Goal: Communication & Community: Answer question/provide support

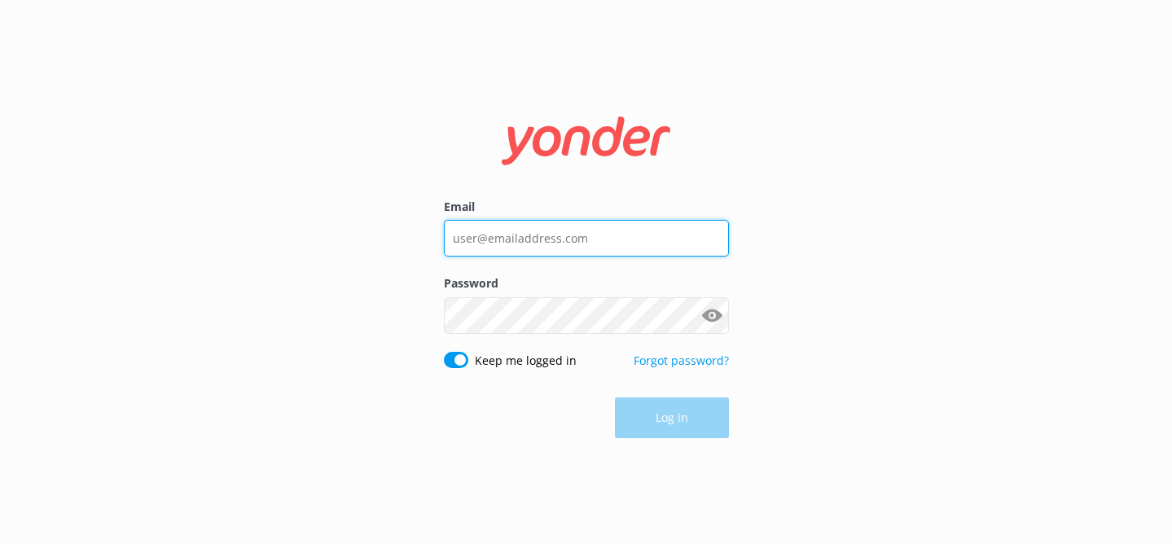
type input "[PERSON_NAME][EMAIL_ADDRESS][DOMAIN_NAME]"
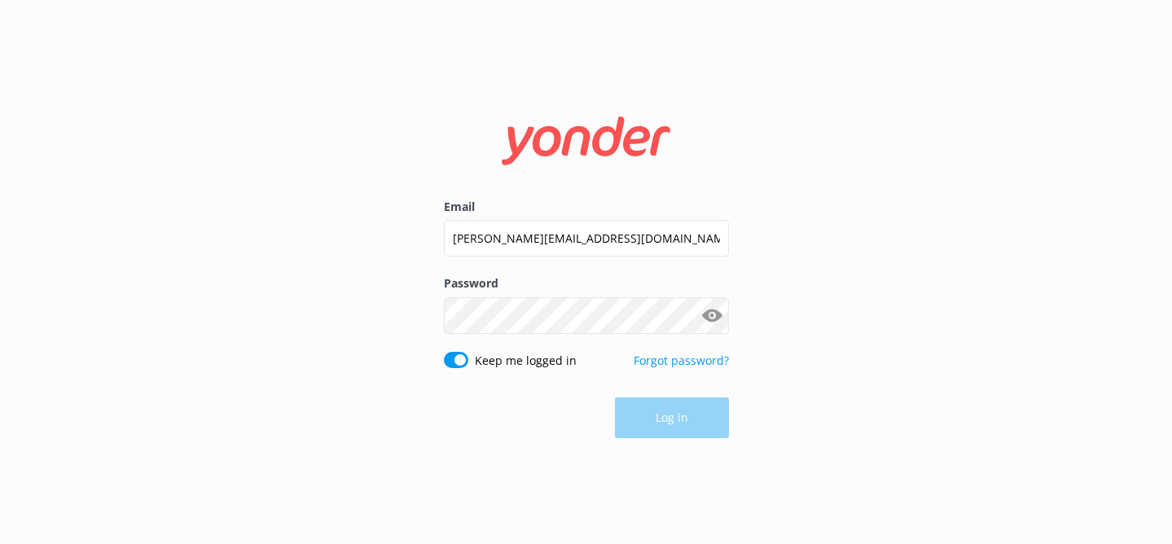
click at [698, 436] on div "Log in" at bounding box center [586, 417] width 285 height 41
click at [695, 424] on button "Log in" at bounding box center [672, 418] width 114 height 41
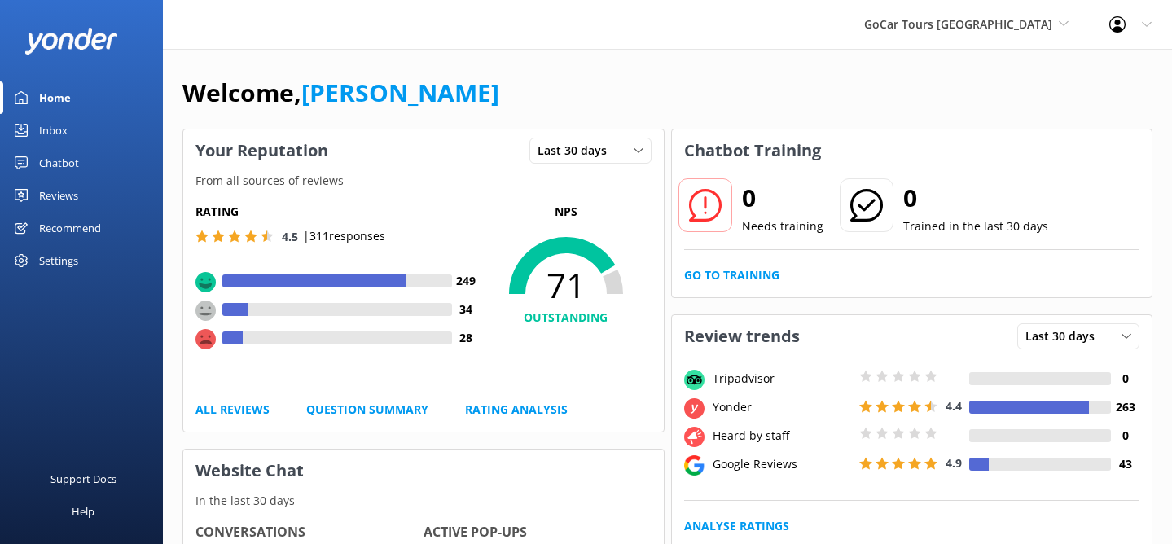
click at [65, 162] on div "Chatbot" at bounding box center [59, 163] width 40 height 33
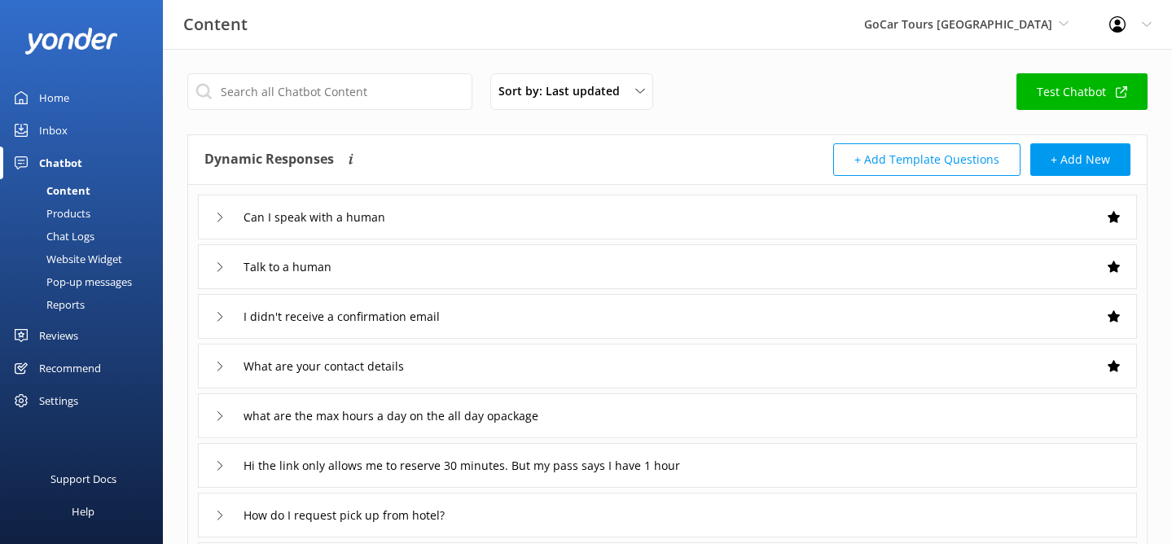
click at [55, 122] on div "Inbox" at bounding box center [53, 130] width 28 height 33
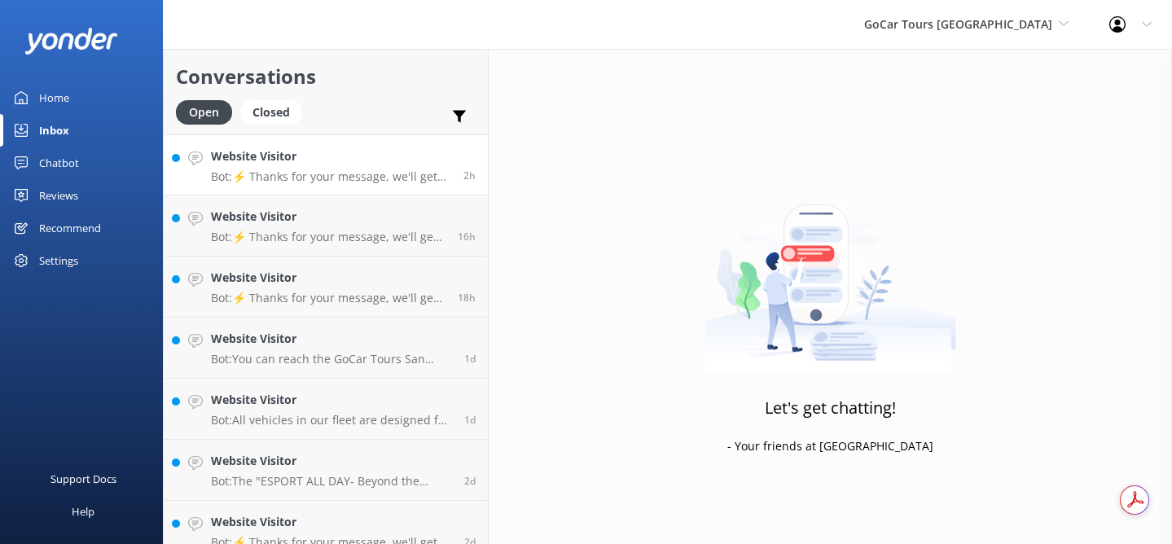
click at [318, 158] on h4 "Website Visitor" at bounding box center [331, 156] width 240 height 18
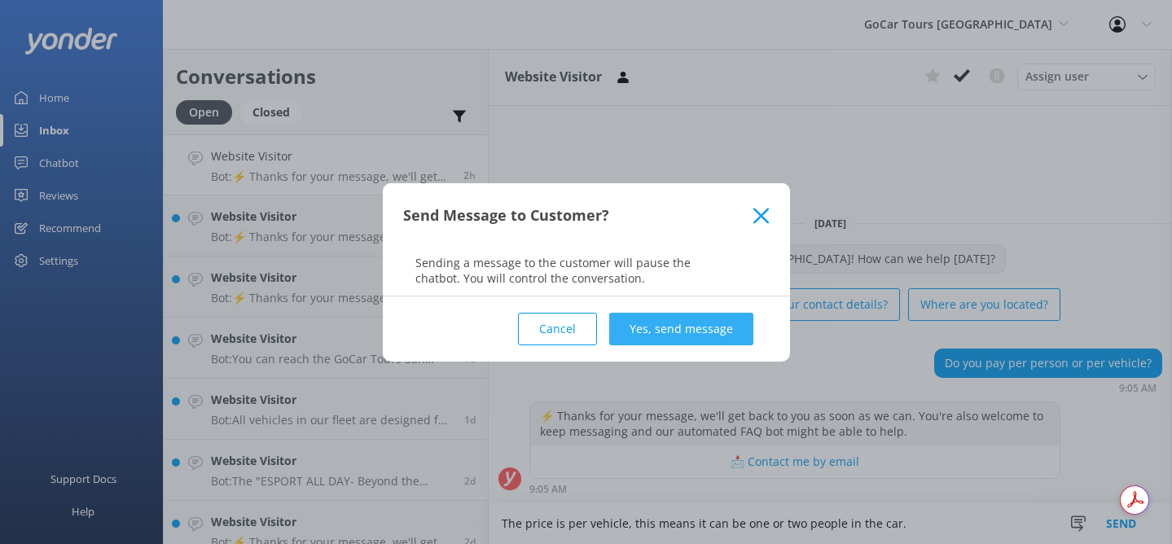
type textarea "The price is per vehicle, this means it can be one or two people in the car."
click at [664, 331] on button "Yes, send message" at bounding box center [681, 329] width 144 height 33
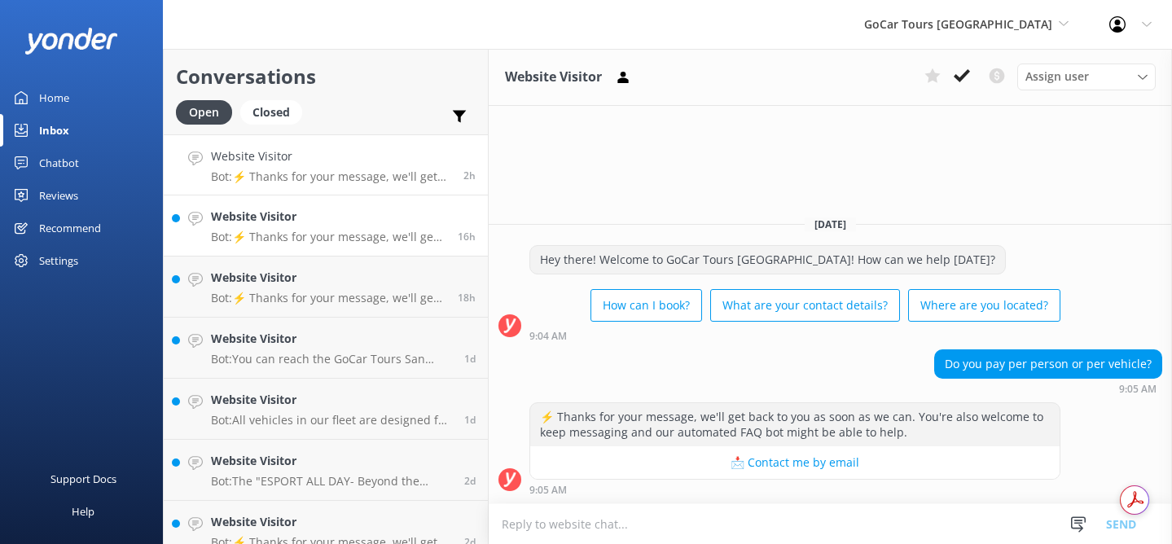
scroll to position [8, 0]
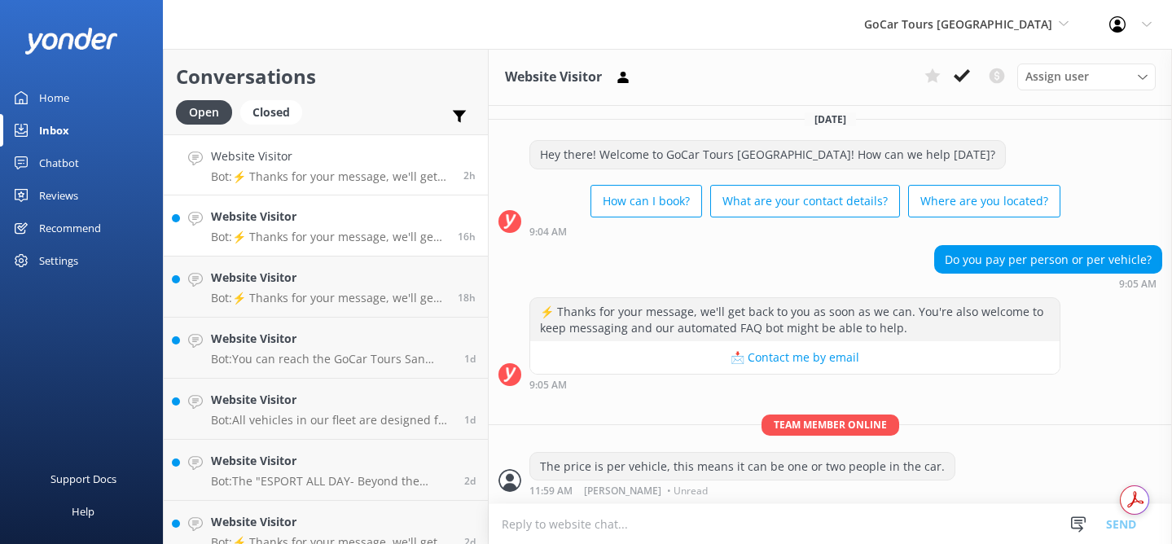
click at [255, 238] on p "Bot: ⚡ Thanks for your message, we'll get back to you as soon as we can. You're…" at bounding box center [328, 237] width 234 height 15
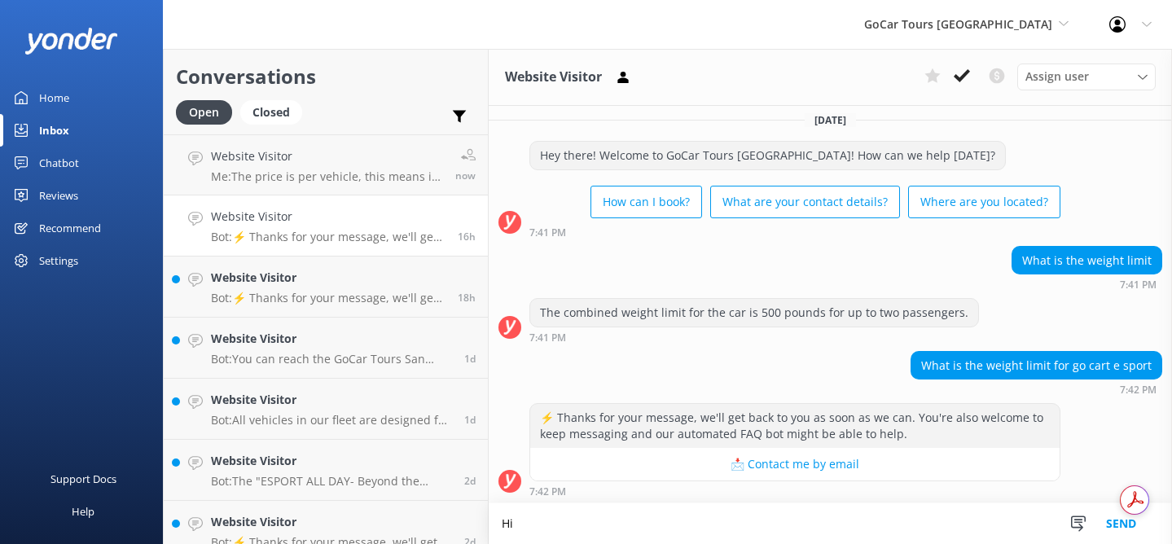
scroll to position [8, 0]
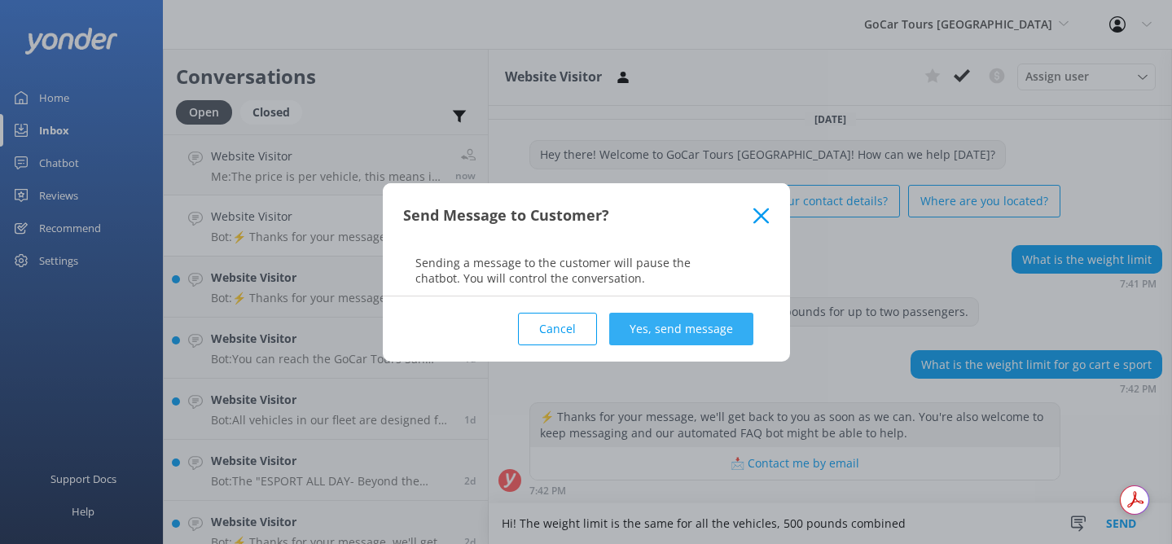
type textarea "Hi! The weight limit is the same for all the vehicles, 500 pounds combined"
click at [671, 338] on button "Yes, send message" at bounding box center [681, 329] width 144 height 33
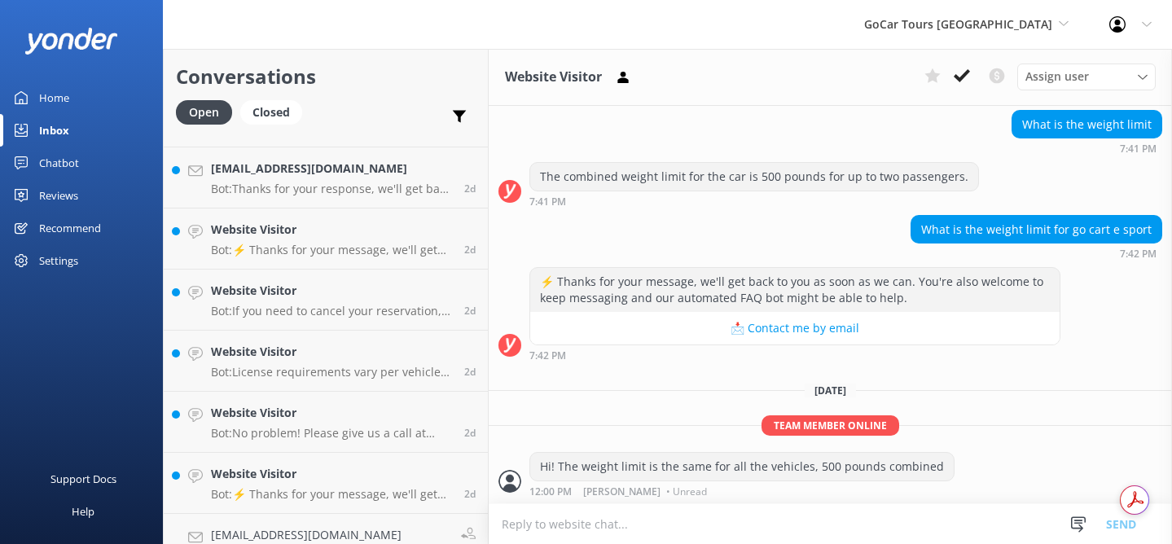
scroll to position [386, 0]
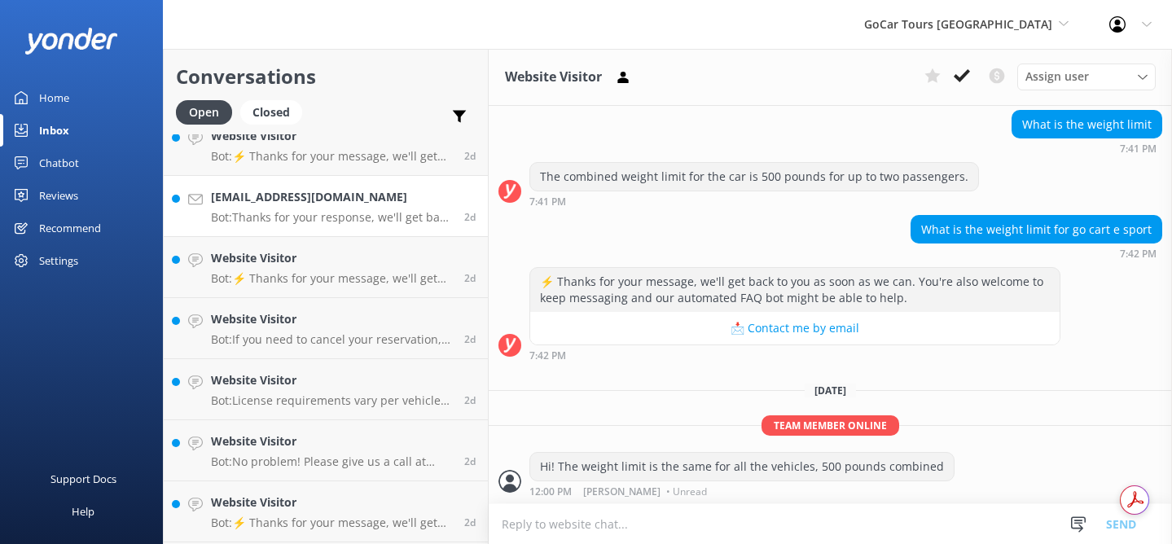
click at [353, 191] on h4 "sherryman1127@gmail.com" at bounding box center [331, 197] width 241 height 18
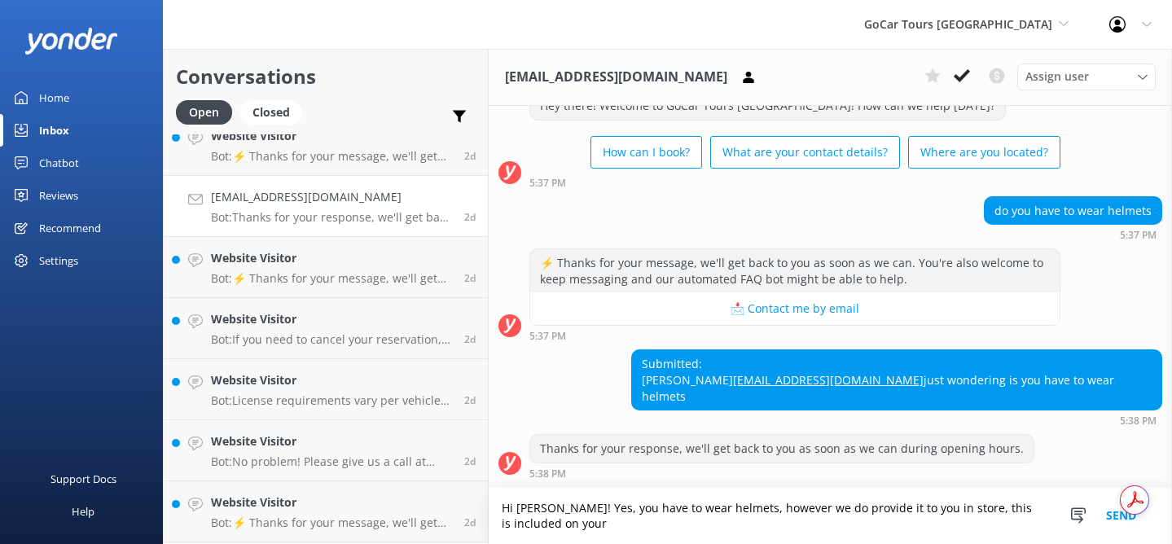
scroll to position [88, 0]
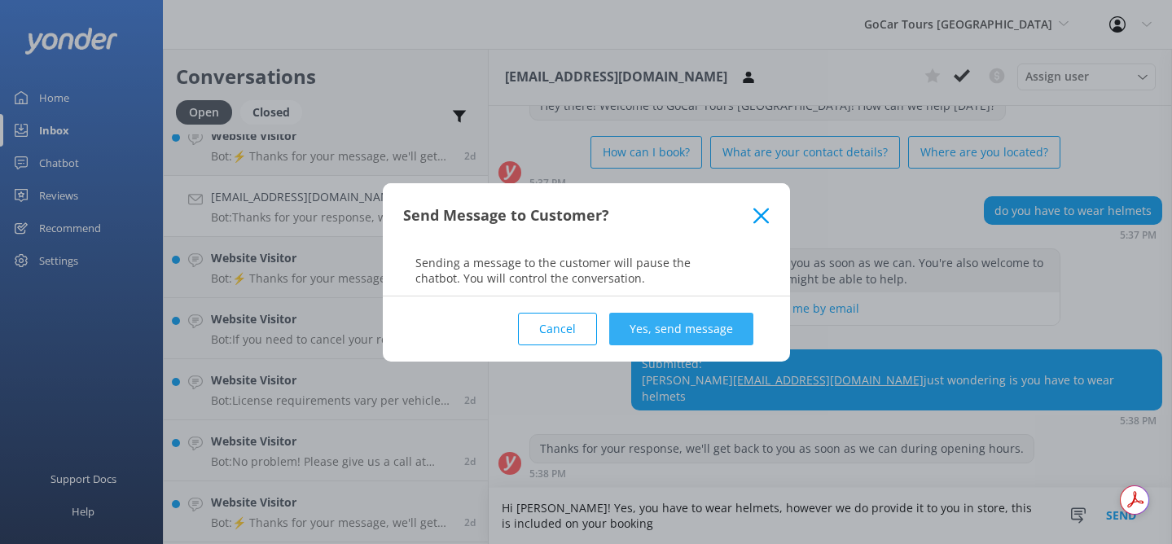
type textarea "Hi Sherry! Yes, you have to wear helmets, however we do provide it to you in st…"
click at [700, 334] on button "Yes, send message" at bounding box center [681, 329] width 144 height 33
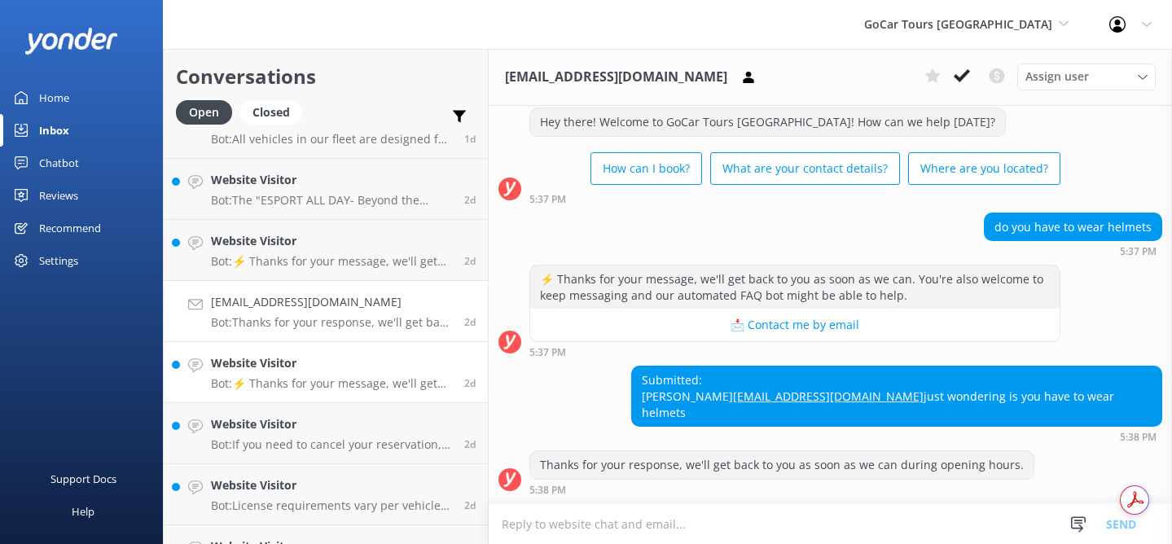
scroll to position [257, 0]
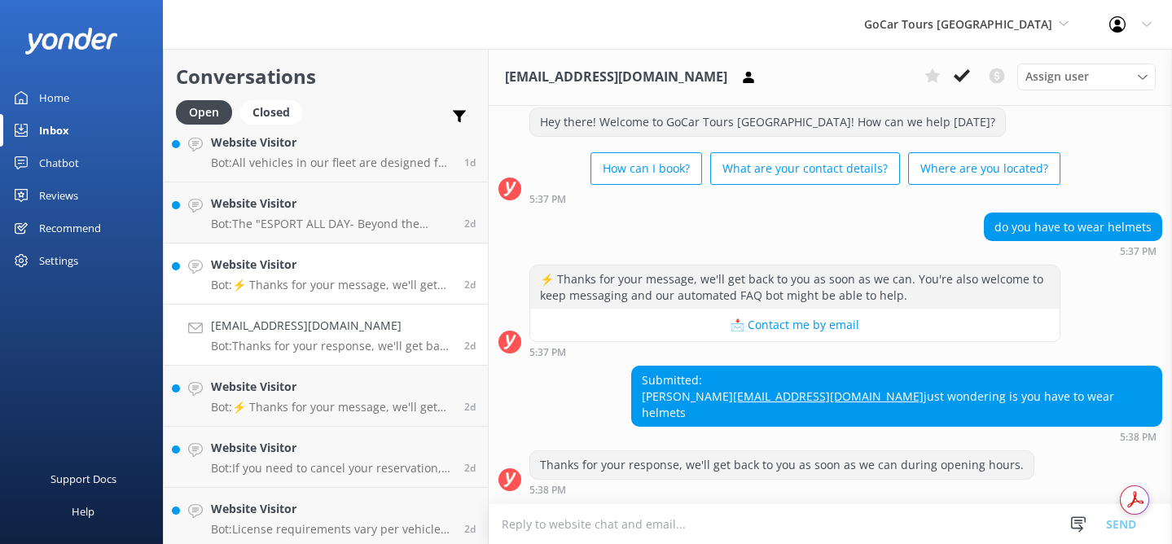
click at [317, 286] on p "Bot: ⚡ Thanks for your message, we'll get back to you as soon as we can. You're…" at bounding box center [331, 285] width 241 height 15
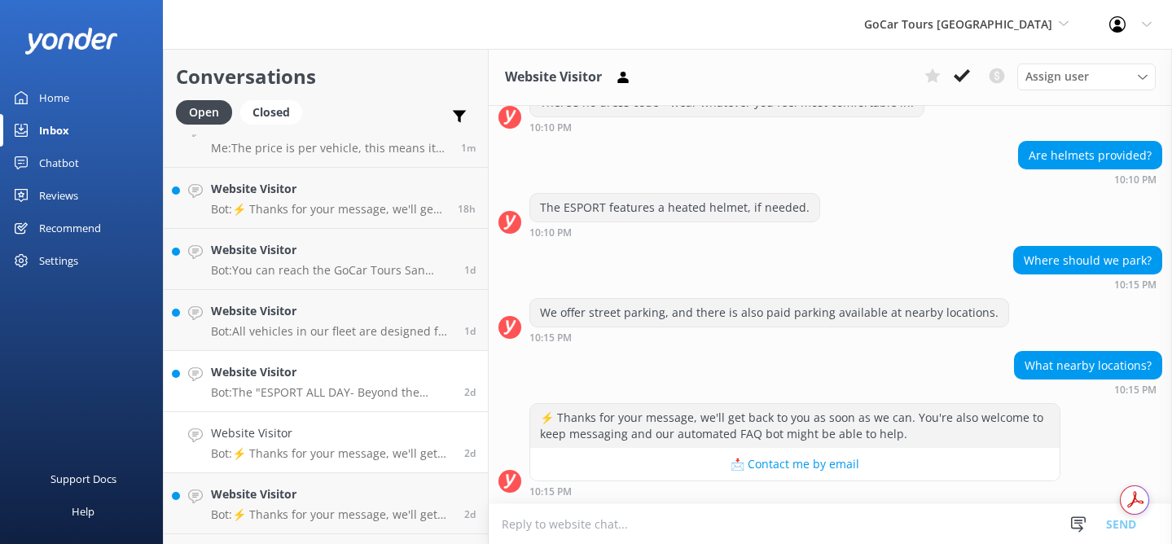
scroll to position [151, 0]
click at [302, 326] on p "Bot: All vehicles in our fleet are designed for two occupants only. For safety …" at bounding box center [331, 330] width 241 height 15
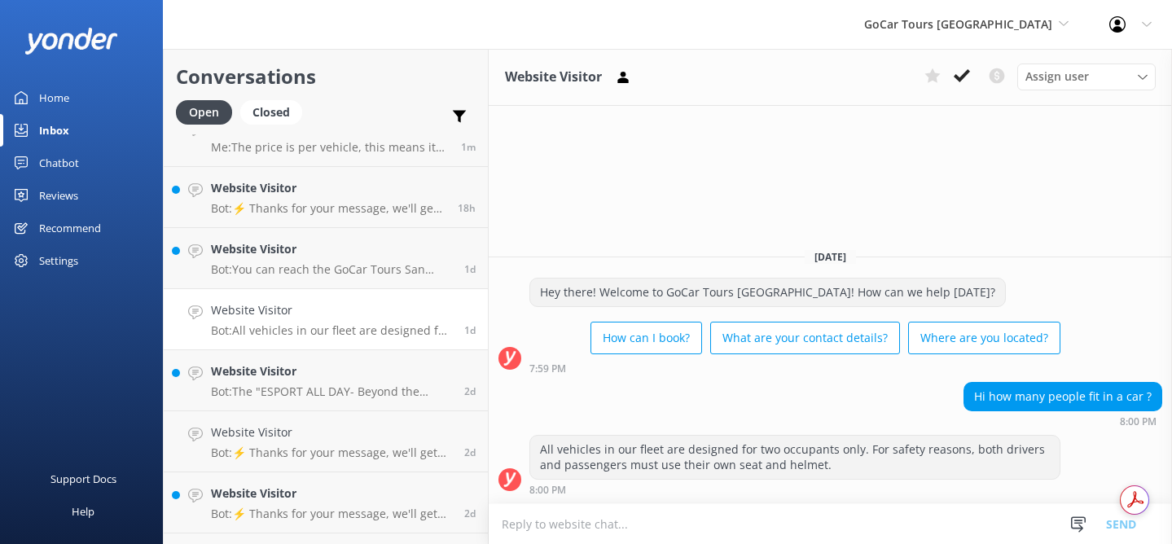
scroll to position [152, 0]
click at [321, 268] on p "Bot: You can reach the GoCar Tours San Francisco team at 4154415695 or email us…" at bounding box center [331, 268] width 241 height 15
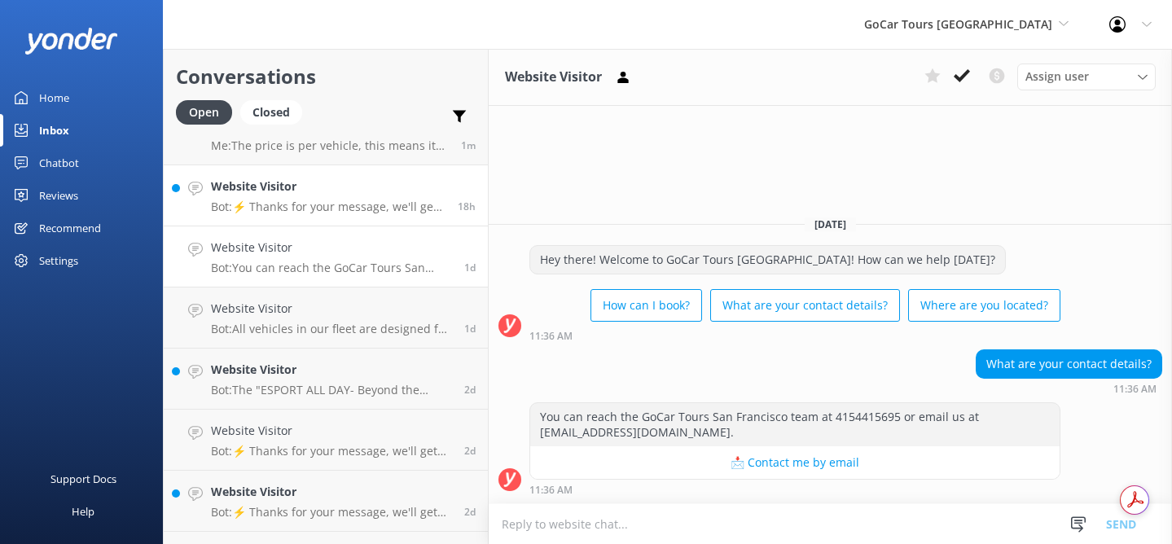
click at [330, 188] on h4 "Website Visitor" at bounding box center [328, 186] width 234 height 18
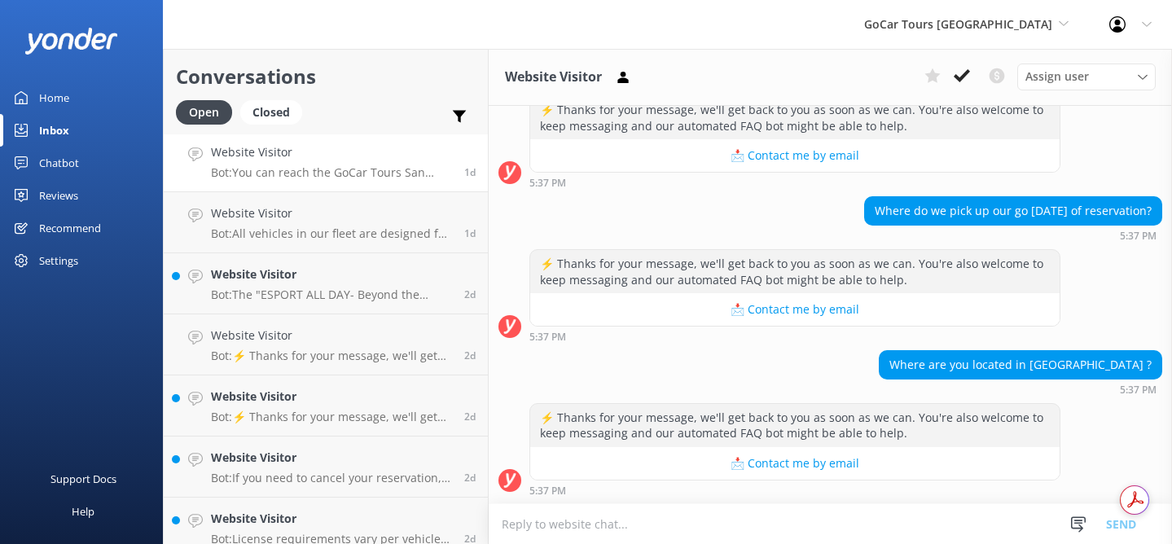
scroll to position [270, 0]
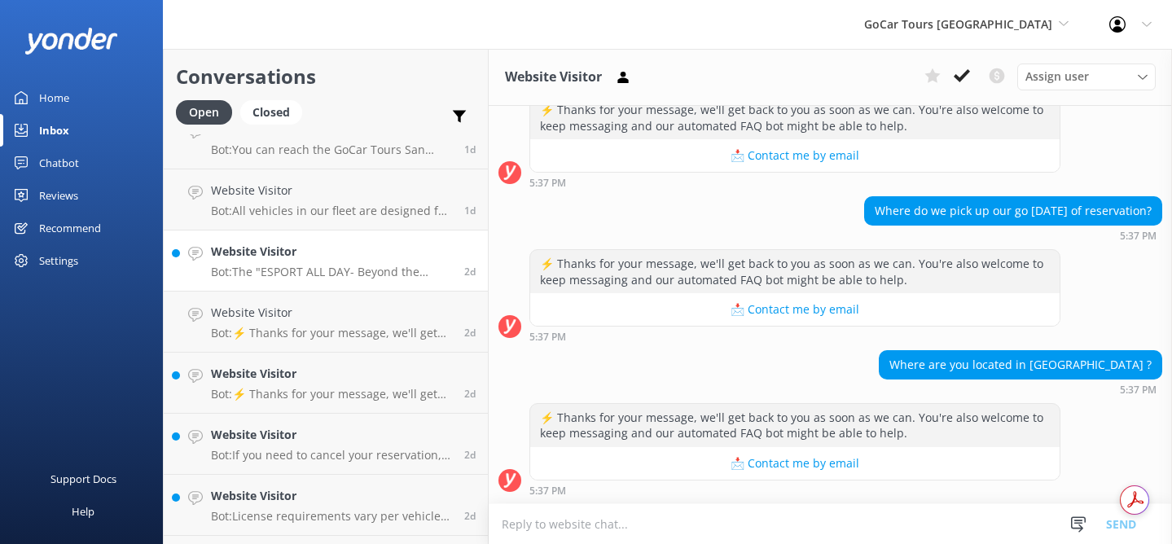
click at [382, 251] on h4 "Website Visitor" at bounding box center [331, 252] width 241 height 18
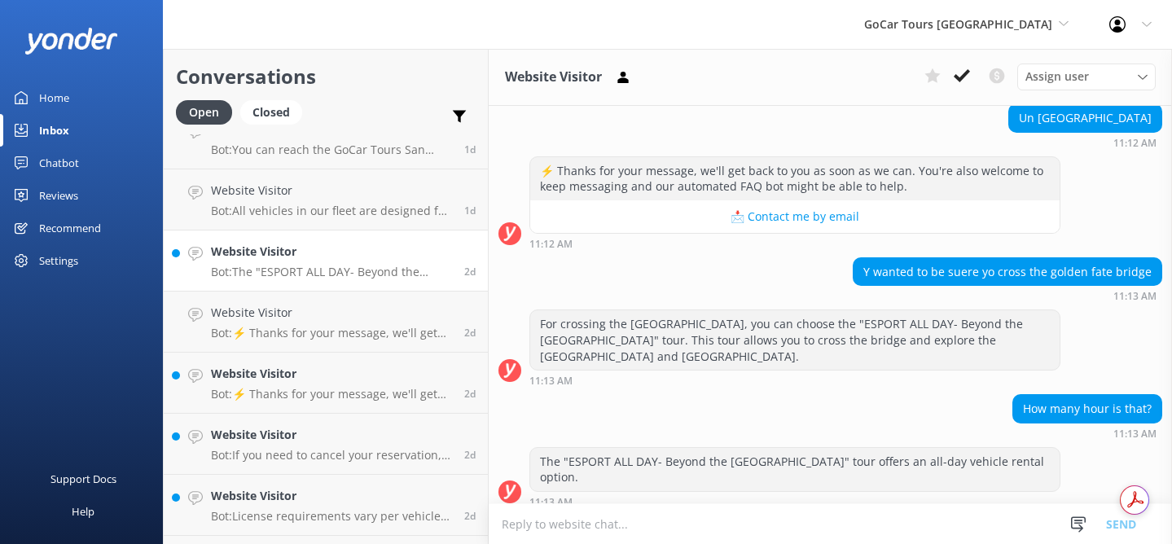
scroll to position [298, 0]
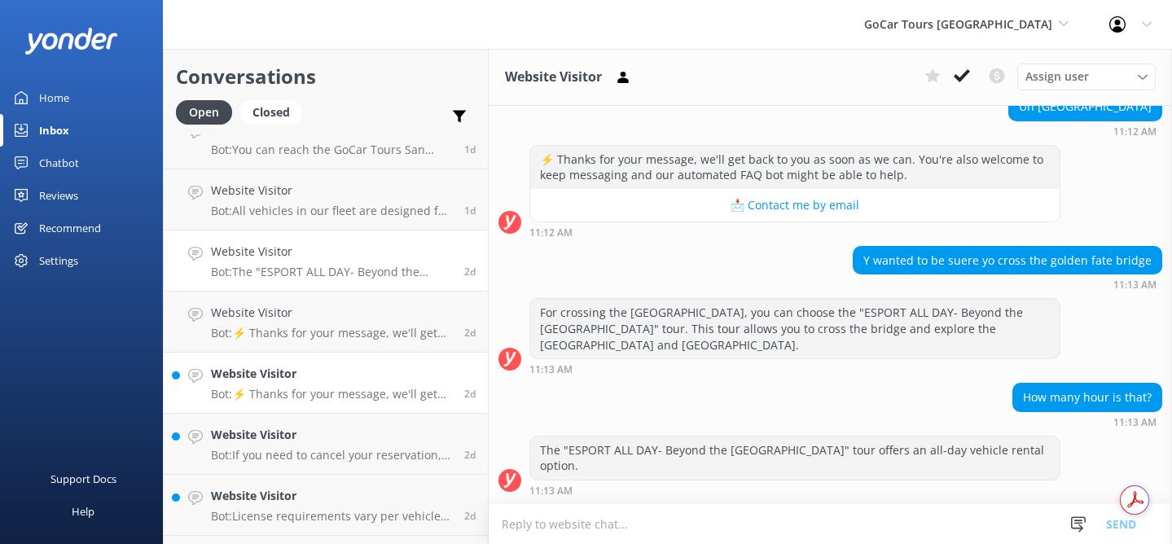
click at [287, 391] on p "Bot: ⚡ Thanks for your message, we'll get back to you as soon as we can. You're…" at bounding box center [331, 394] width 241 height 15
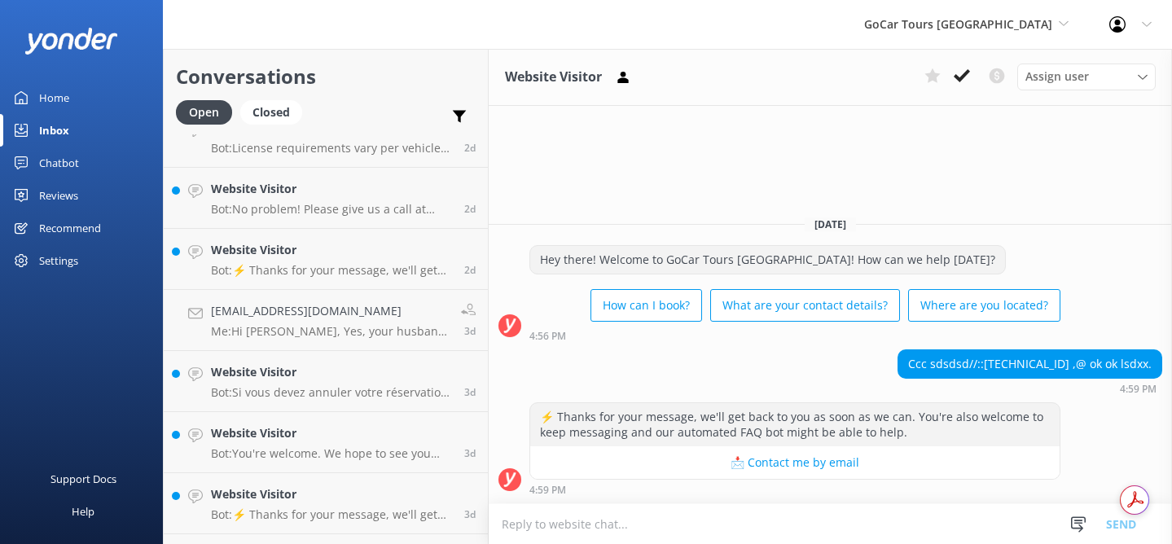
scroll to position [652, 0]
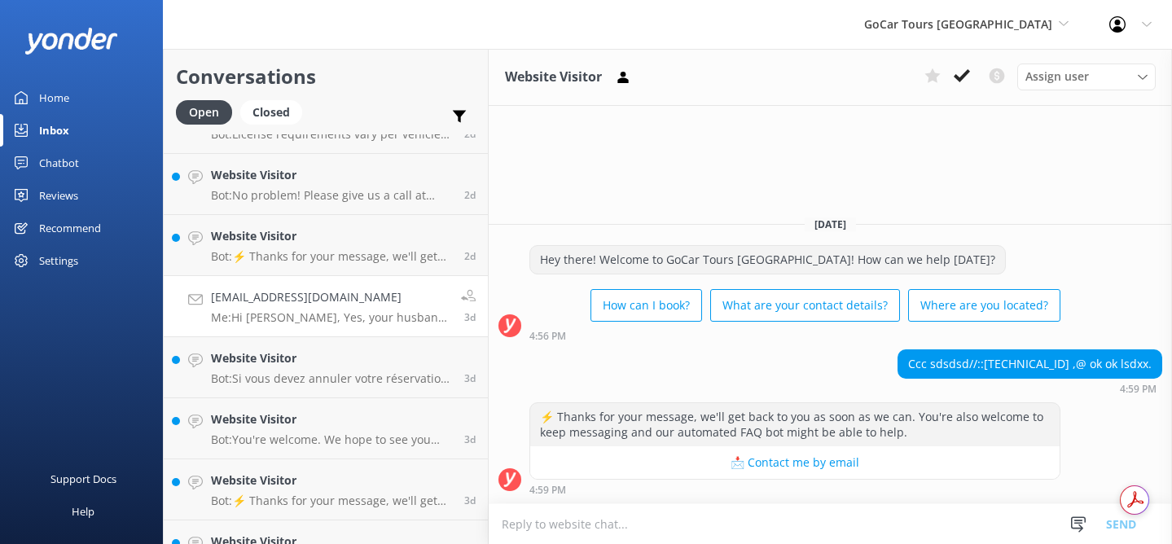
click at [326, 326] on link "Sweetrosie26@hotmail.com Me: Hi Rosanna, Yes, your husband would technically fi…" at bounding box center [326, 306] width 324 height 61
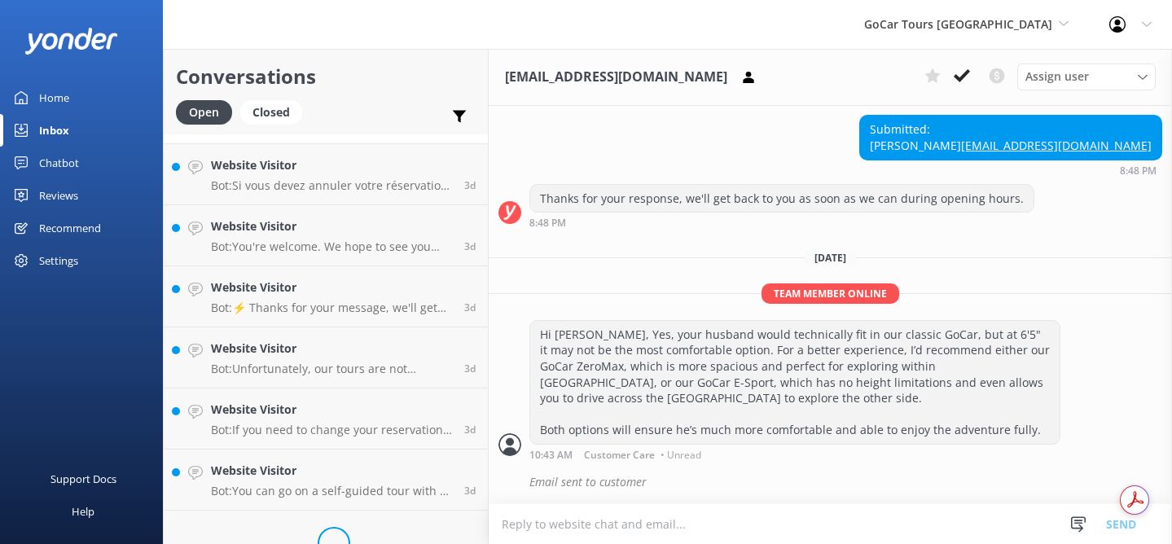
scroll to position [812, 0]
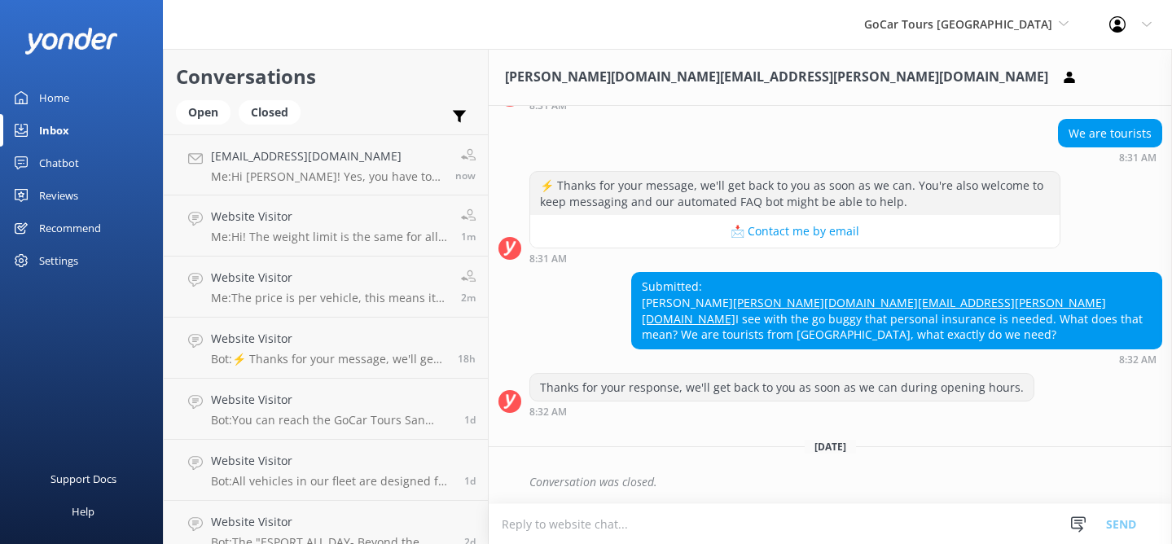
scroll to position [303, 0]
click at [593, 475] on div "Conversation was closed." at bounding box center [845, 482] width 633 height 28
click at [585, 519] on textarea at bounding box center [830, 524] width 683 height 40
click at [632, 520] on textarea at bounding box center [830, 524] width 683 height 40
